Goal: Unclear

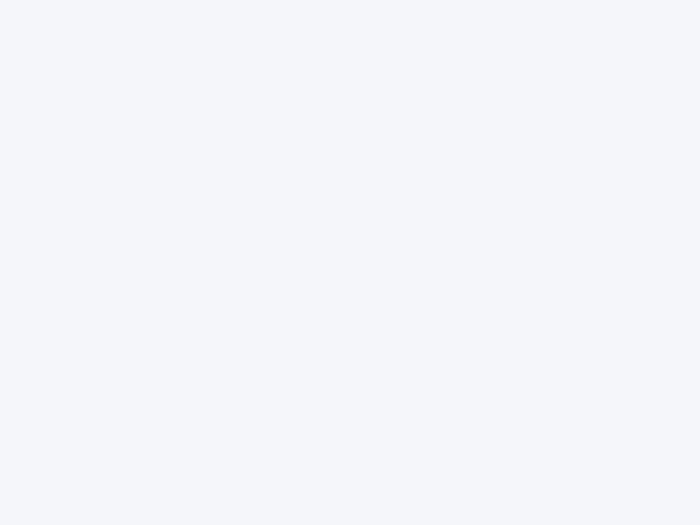
click at [350, 263] on div at bounding box center [350, 262] width 700 height 525
